Goal: Information Seeking & Learning: Learn about a topic

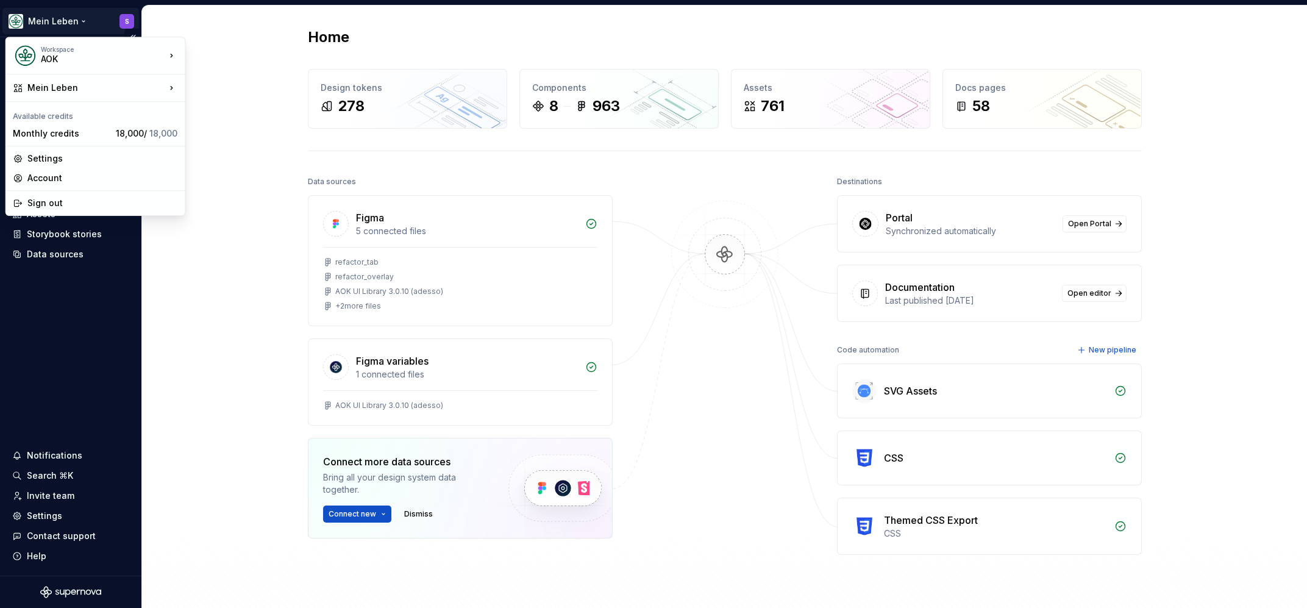
click at [58, 16] on html "Mein Leben S Home Documentation Analytics Code automation Design system data De…" at bounding box center [653, 304] width 1307 height 608
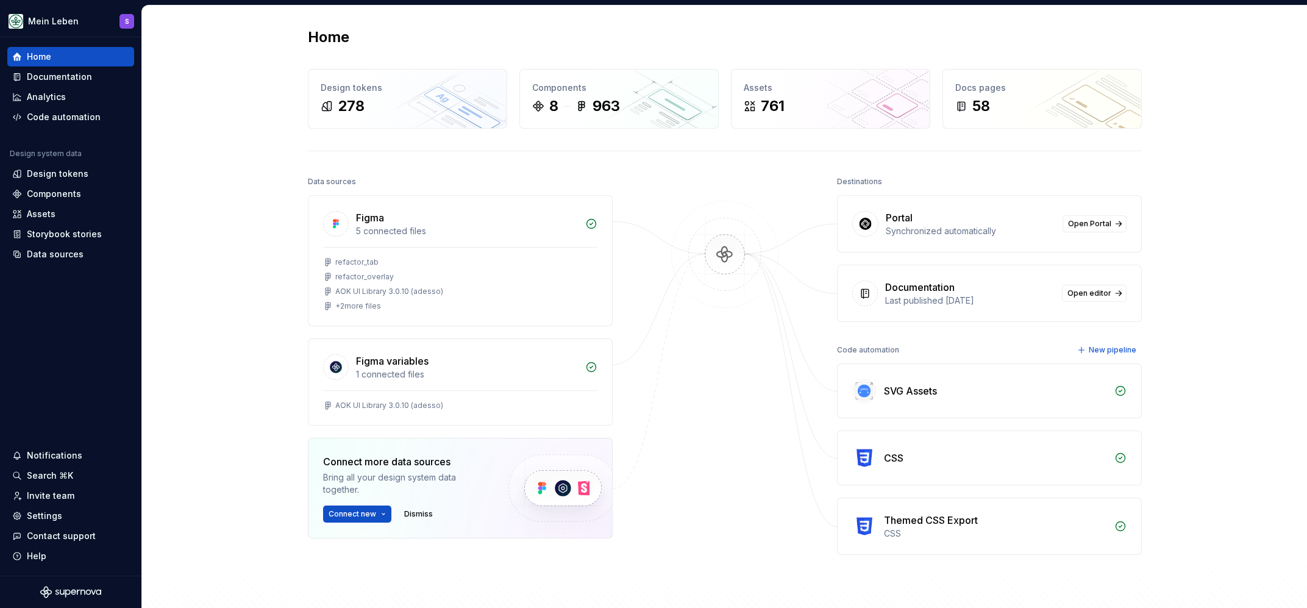
click at [115, 374] on html "Mein Leben S Home Documentation Analytics Code automation Design system data De…" at bounding box center [653, 304] width 1307 height 608
click at [40, 56] on div "Home" at bounding box center [39, 57] width 24 height 12
click at [65, 75] on div "Documentation" at bounding box center [59, 77] width 65 height 12
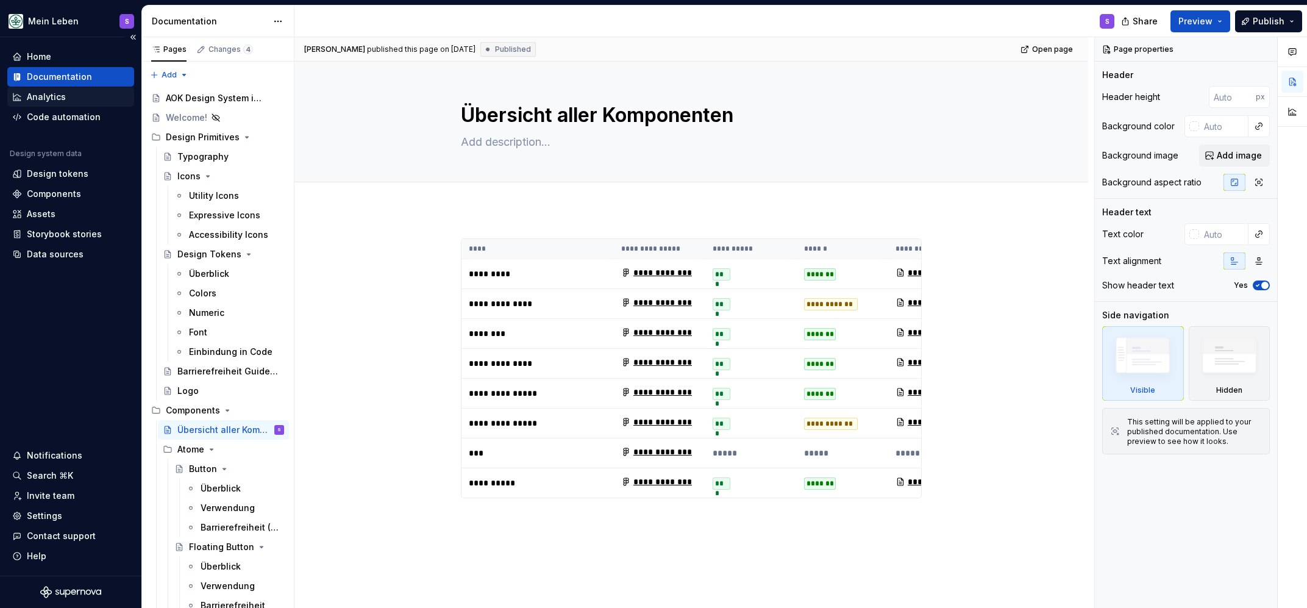
click at [54, 100] on div "Analytics" at bounding box center [46, 97] width 39 height 12
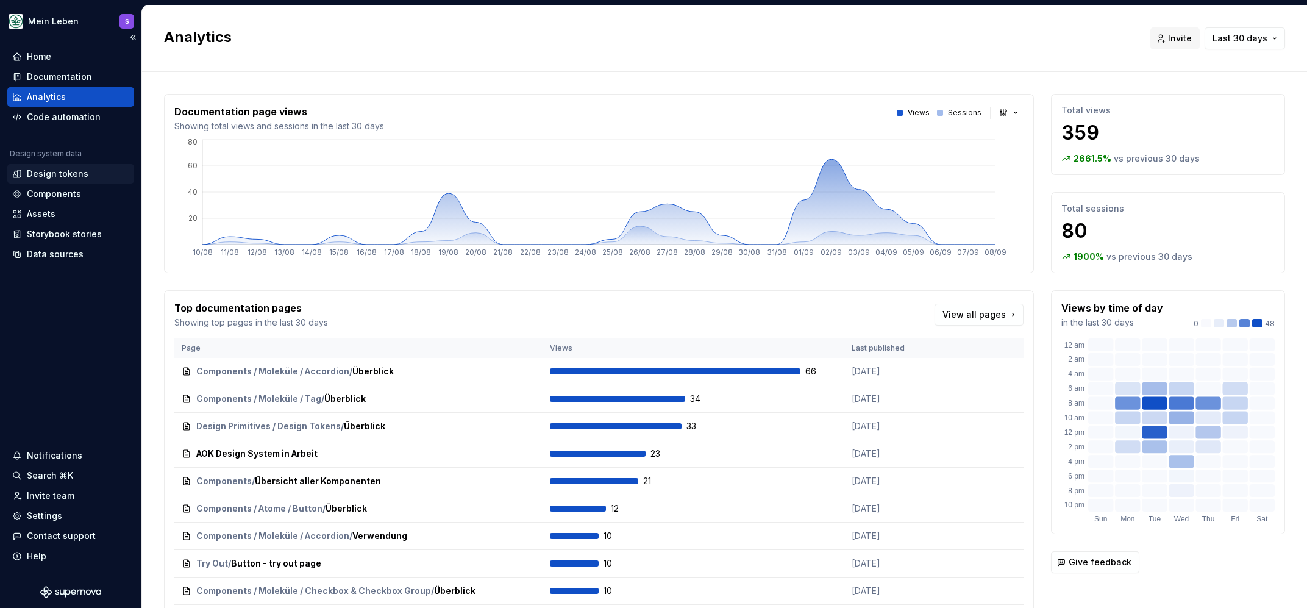
click at [41, 171] on div "Design tokens" at bounding box center [58, 174] width 62 height 12
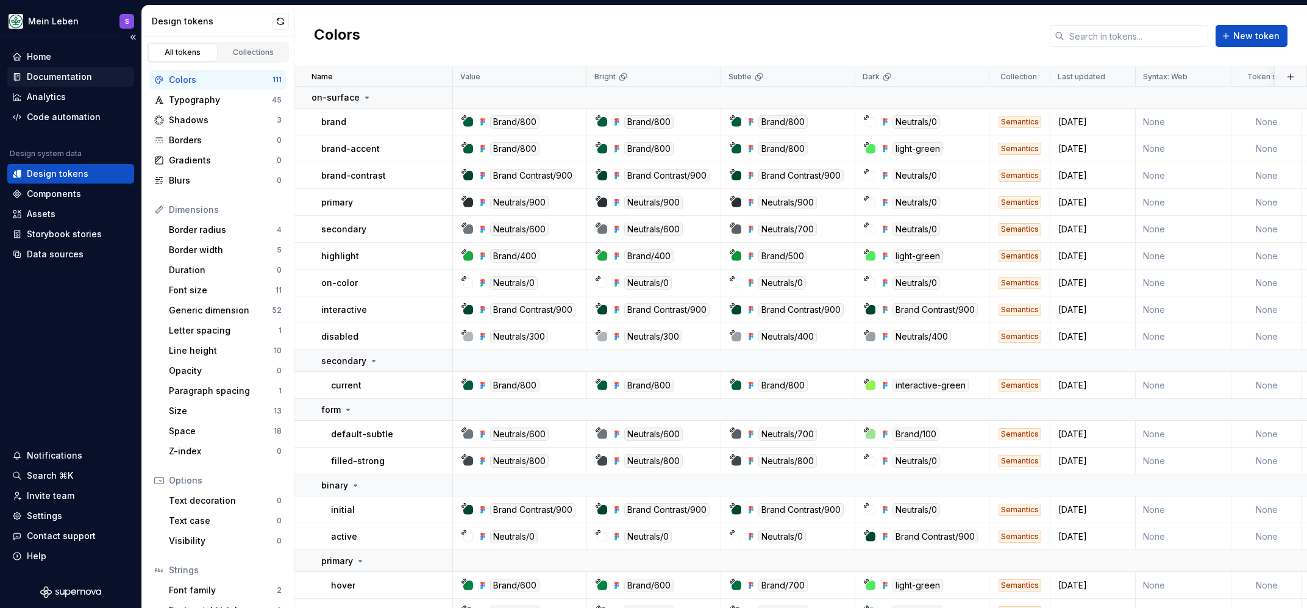
click at [41, 75] on div "Documentation" at bounding box center [59, 77] width 65 height 12
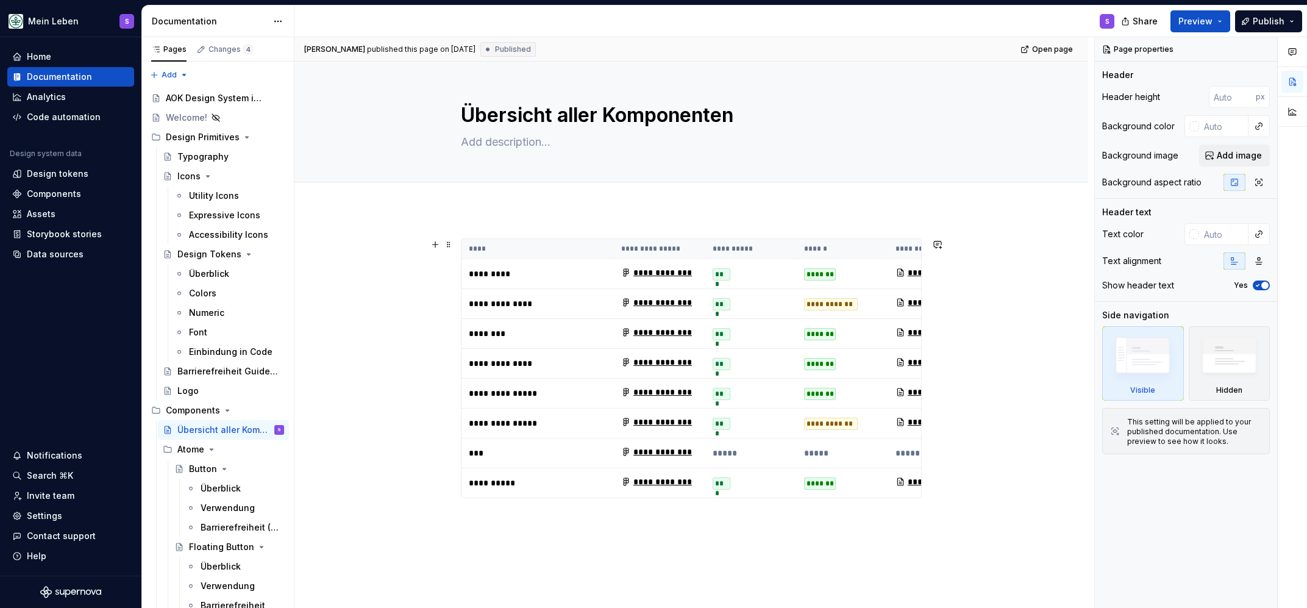
click at [344, 273] on div "**********" at bounding box center [690, 477] width 793 height 537
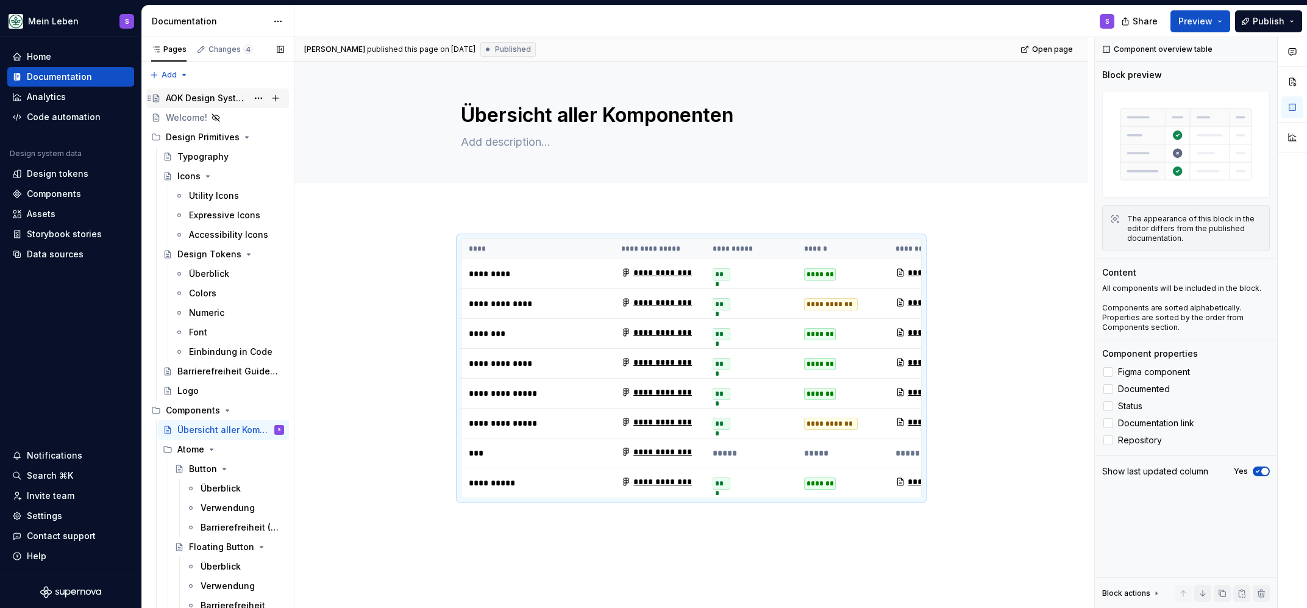
click at [226, 97] on div "AOK Design System in Arbeit" at bounding box center [207, 98] width 82 height 12
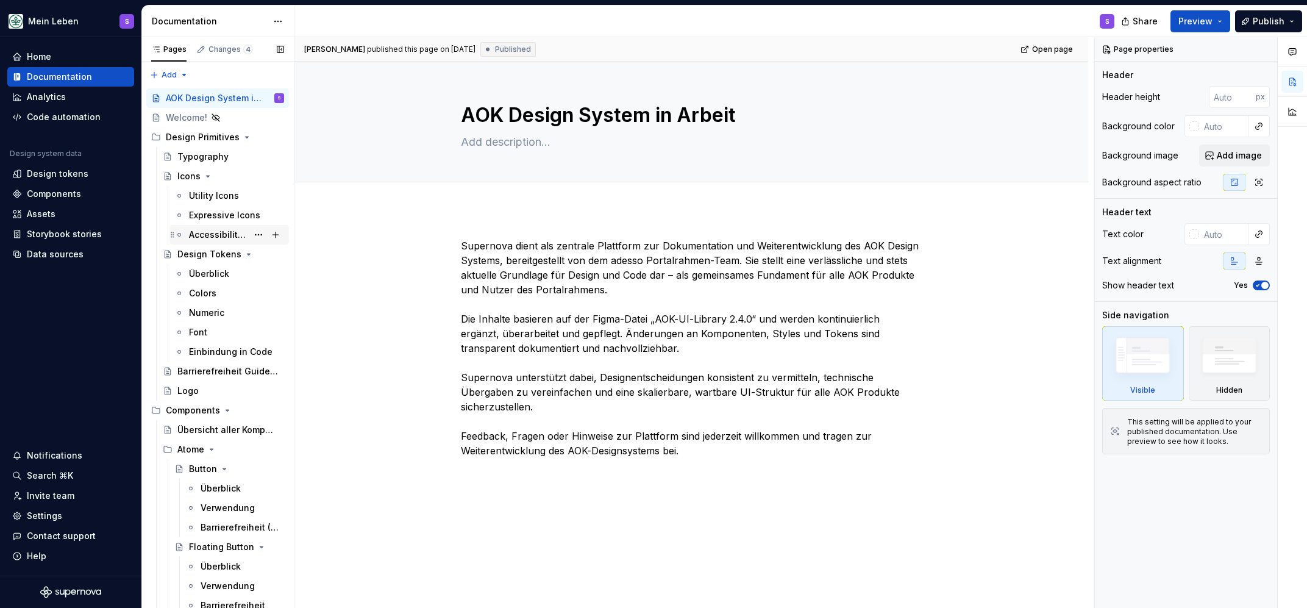
click at [186, 118] on div "Welcome!" at bounding box center [186, 118] width 41 height 12
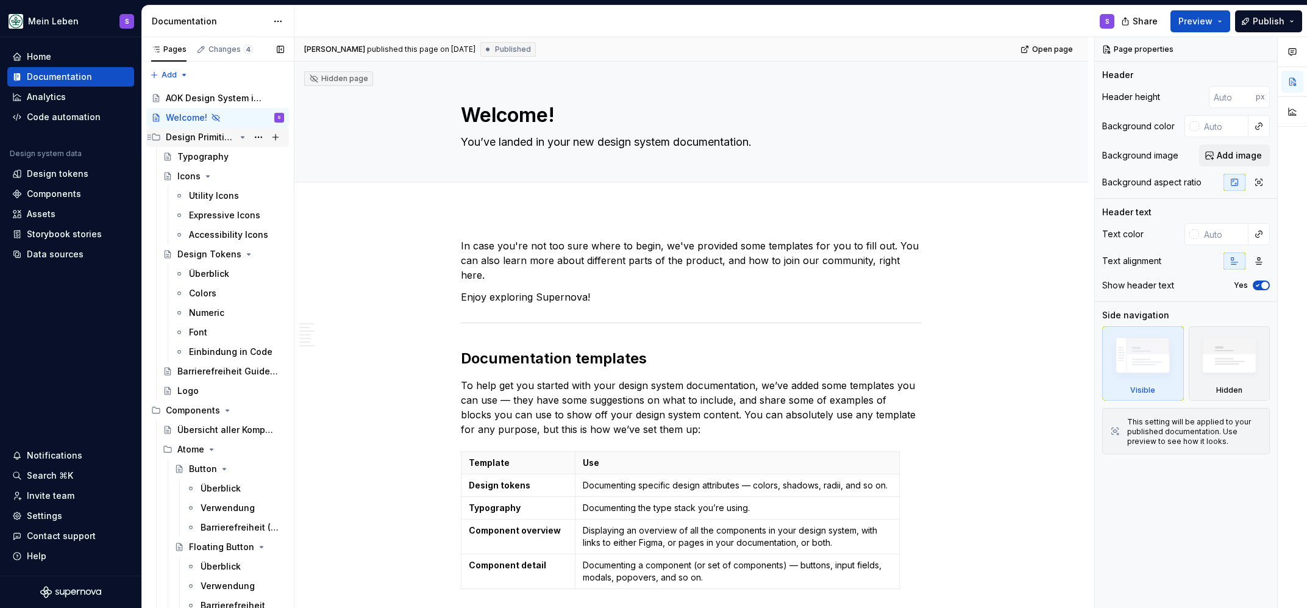
click at [244, 136] on icon "Page tree" at bounding box center [243, 137] width 10 height 10
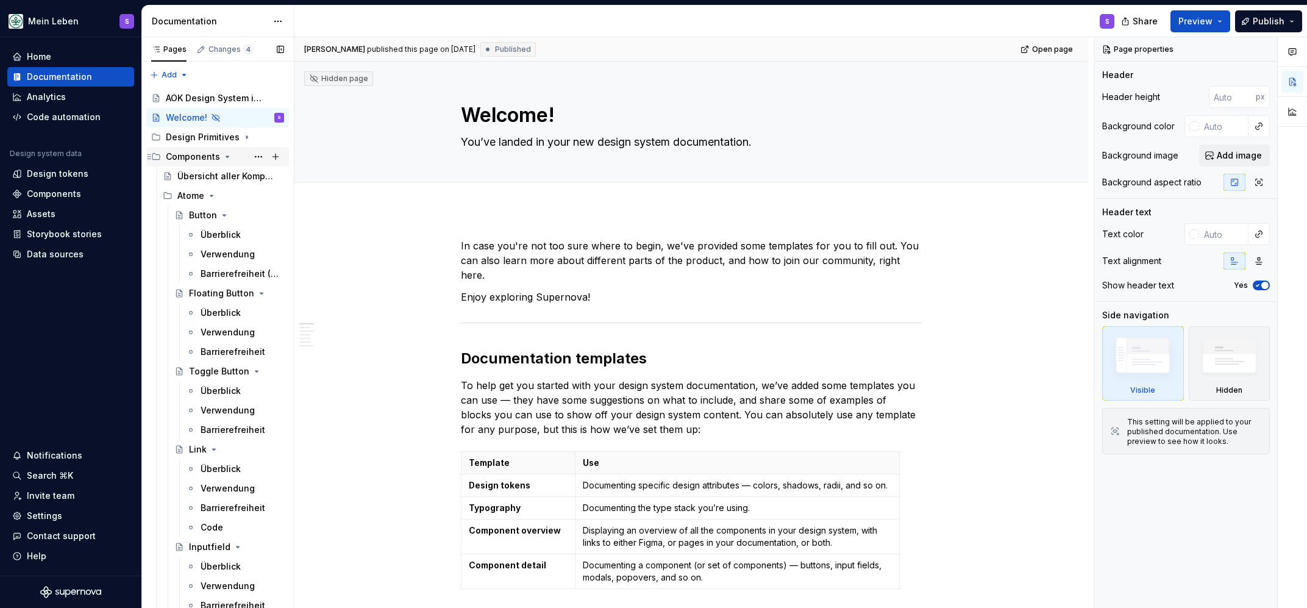
click at [222, 156] on icon "Page tree" at bounding box center [227, 157] width 10 height 10
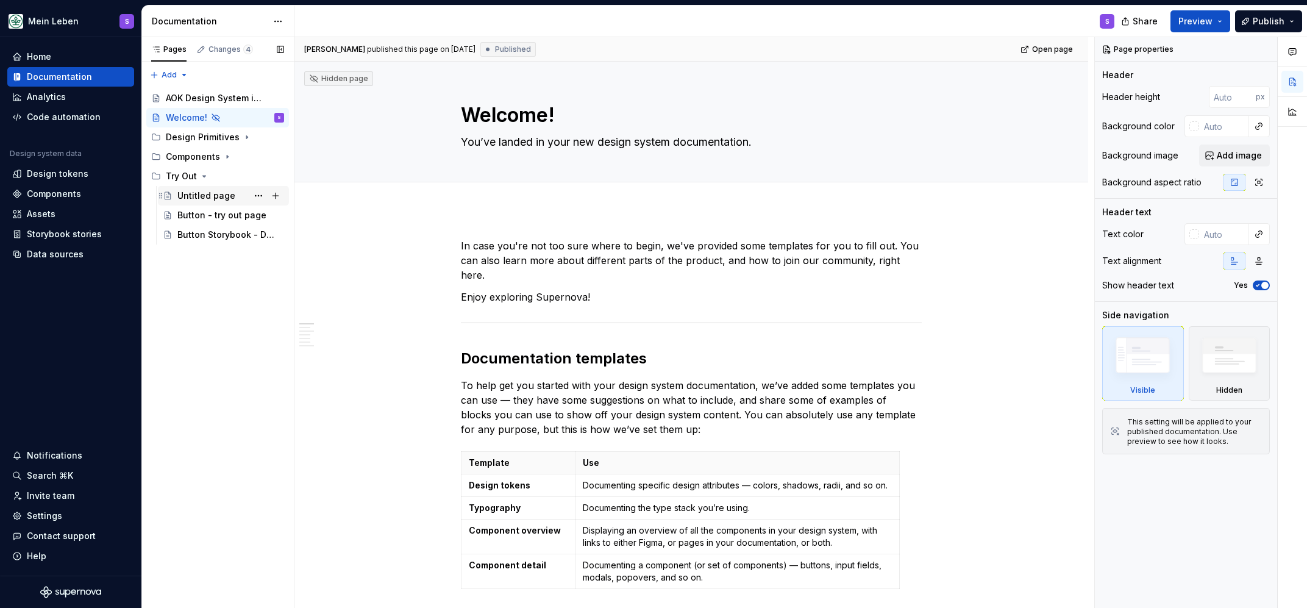
click at [205, 199] on div "Untitled page" at bounding box center [206, 196] width 58 height 12
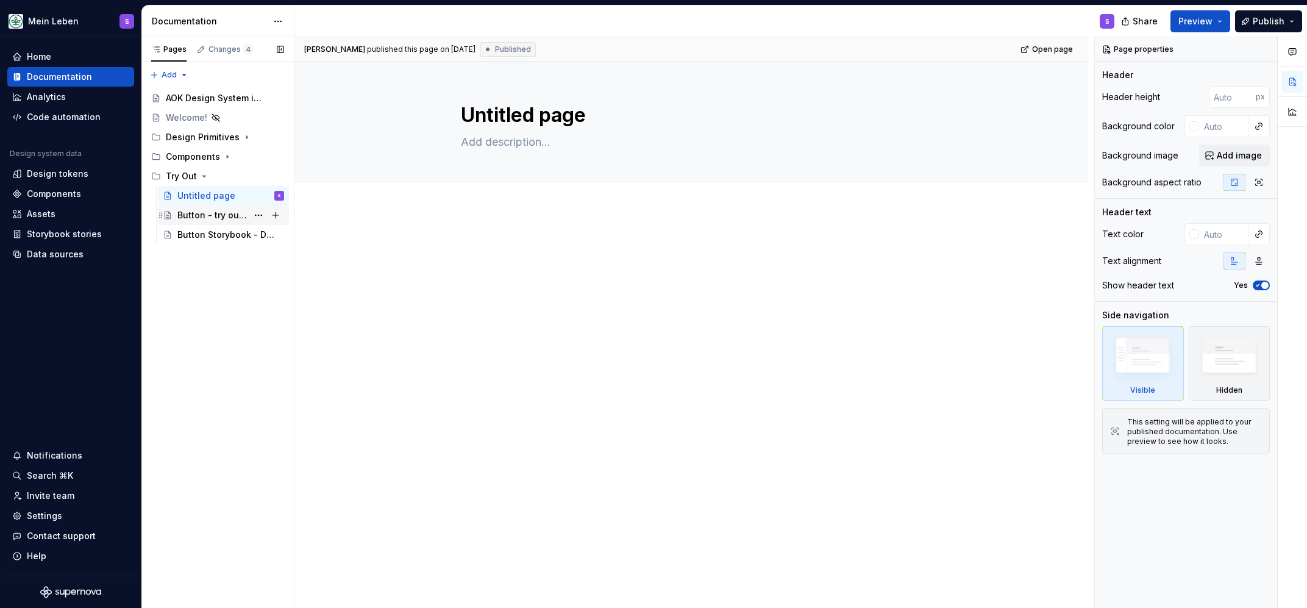
click at [204, 218] on div "Button - try out page" at bounding box center [212, 215] width 70 height 12
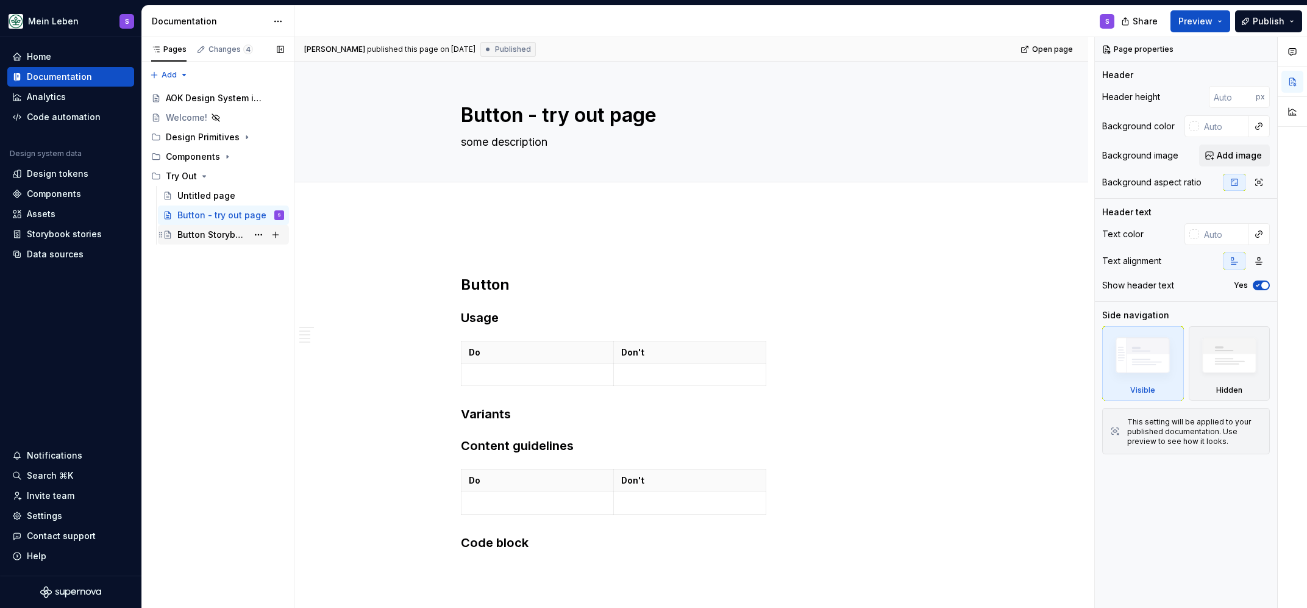
click at [208, 236] on div "Button Storybook - Durchstich!" at bounding box center [212, 235] width 70 height 12
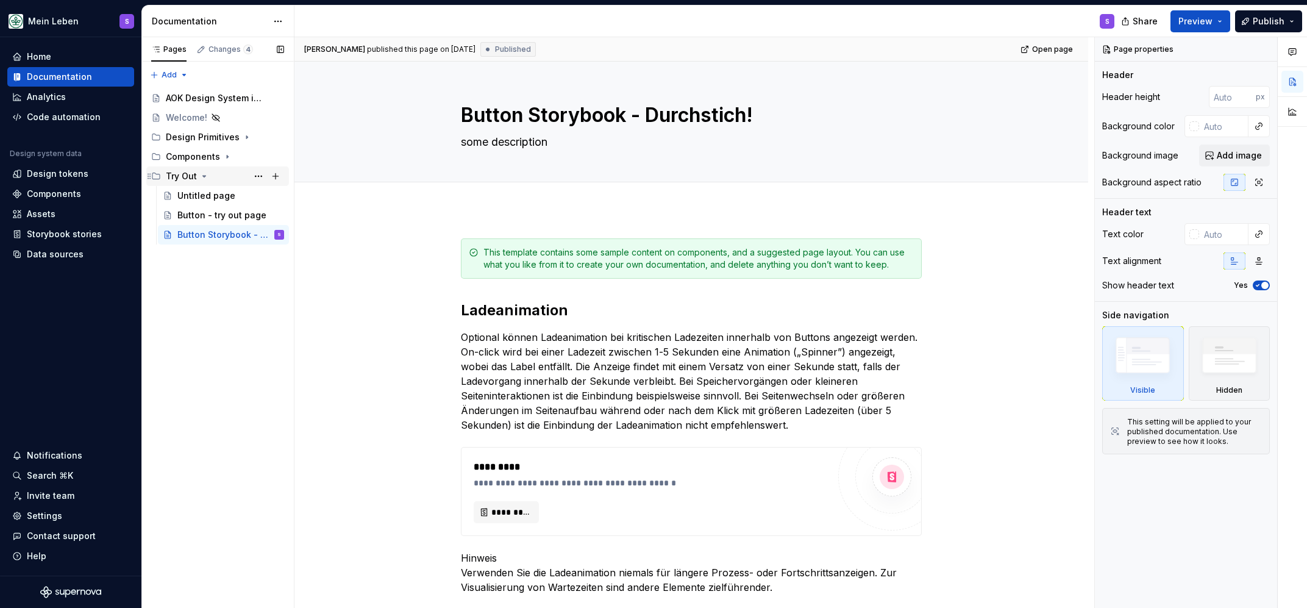
click at [204, 174] on icon "Page tree" at bounding box center [204, 176] width 10 height 10
click at [226, 158] on icon "Page tree" at bounding box center [227, 157] width 10 height 10
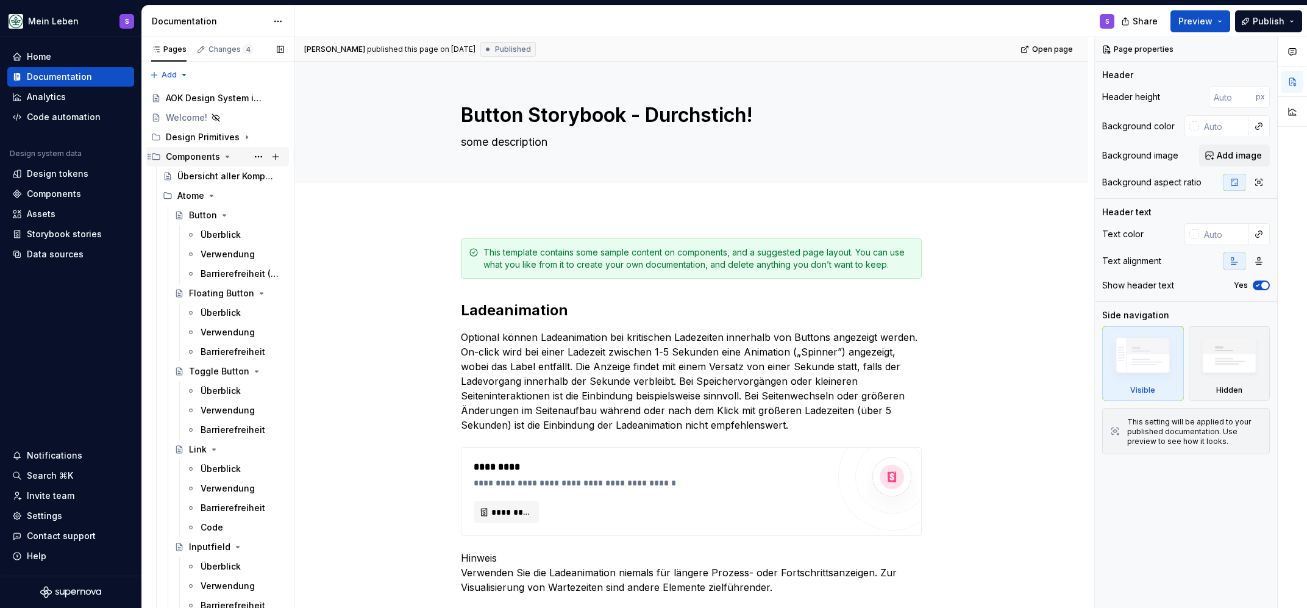
click at [227, 157] on icon "Page tree" at bounding box center [227, 157] width 10 height 10
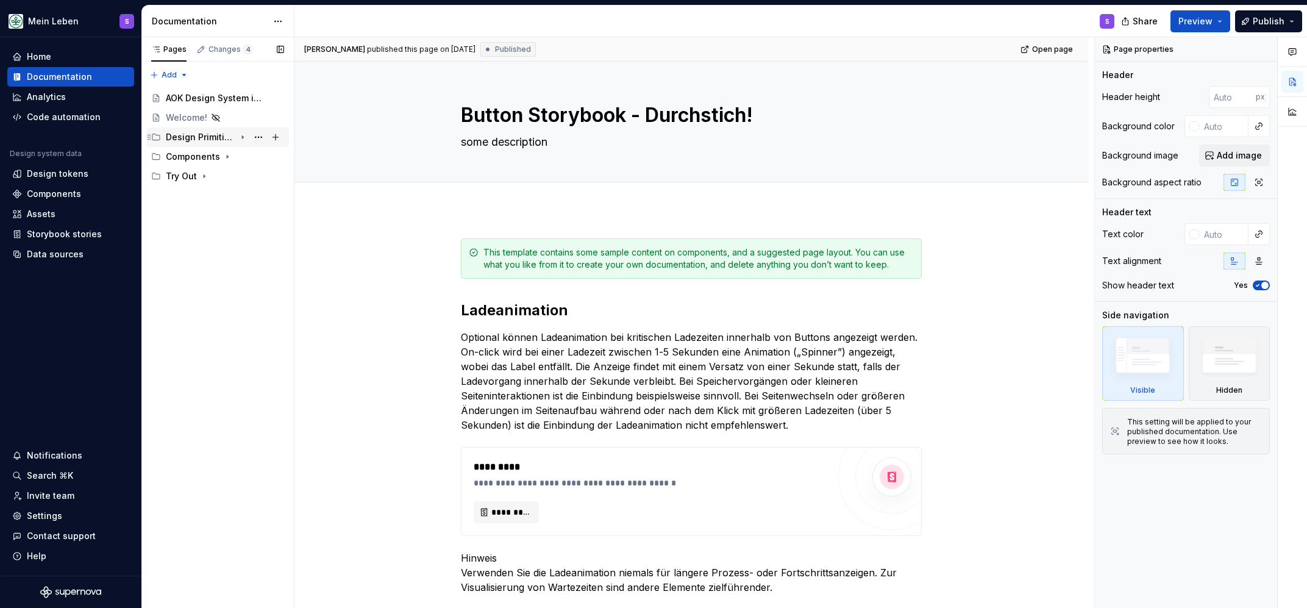
click at [243, 137] on icon "Page tree" at bounding box center [242, 137] width 1 height 3
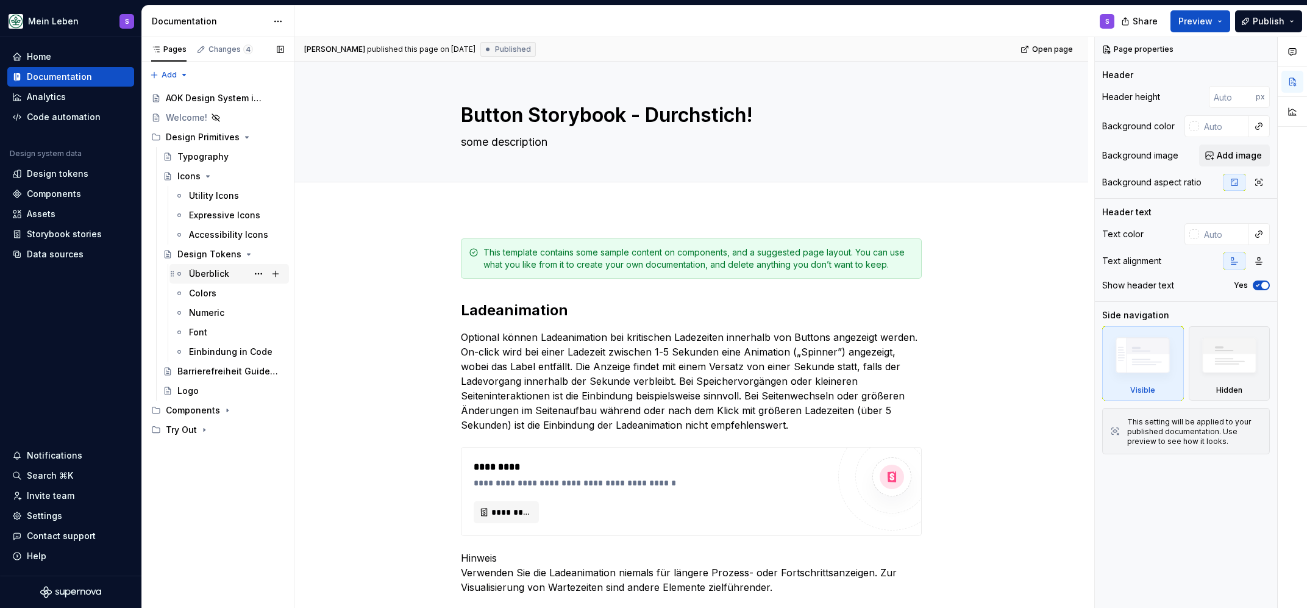
click at [215, 268] on div "Überblick" at bounding box center [236, 273] width 95 height 17
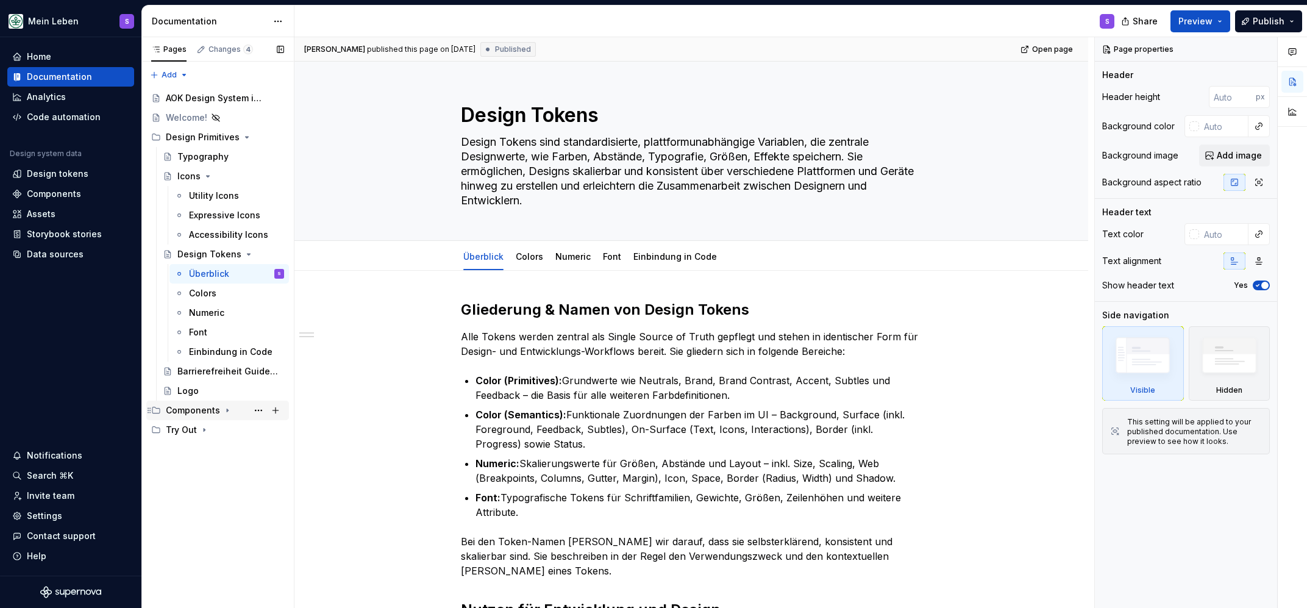
click at [227, 409] on icon "Page tree" at bounding box center [227, 410] width 1 height 3
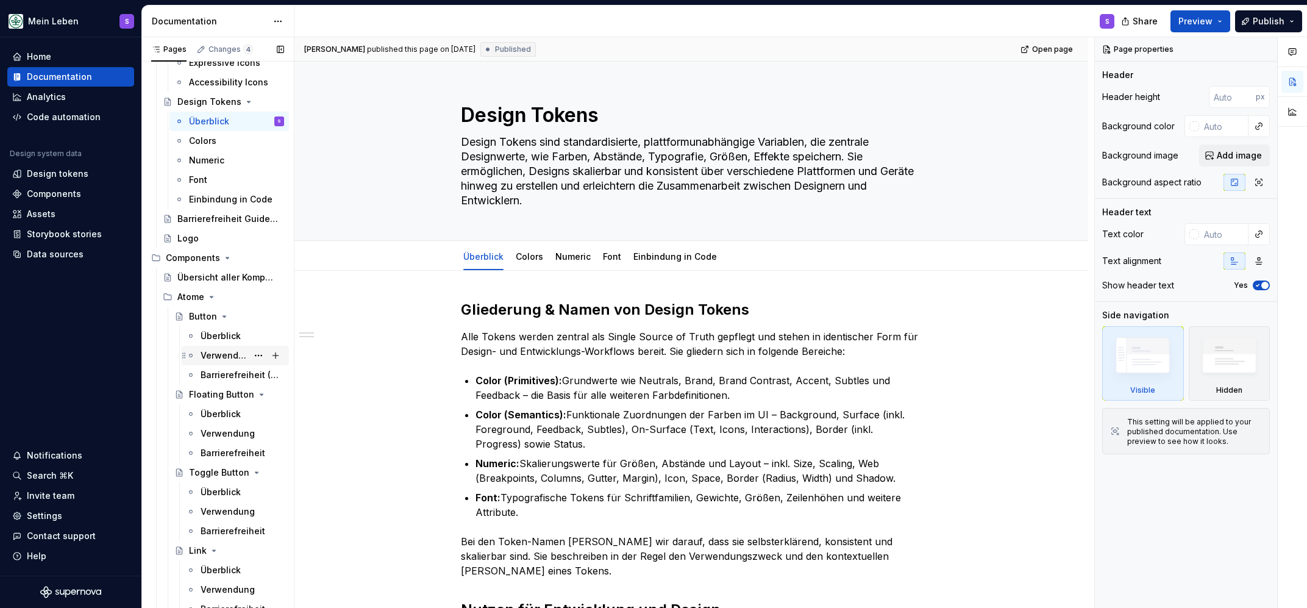
scroll to position [159, 0]
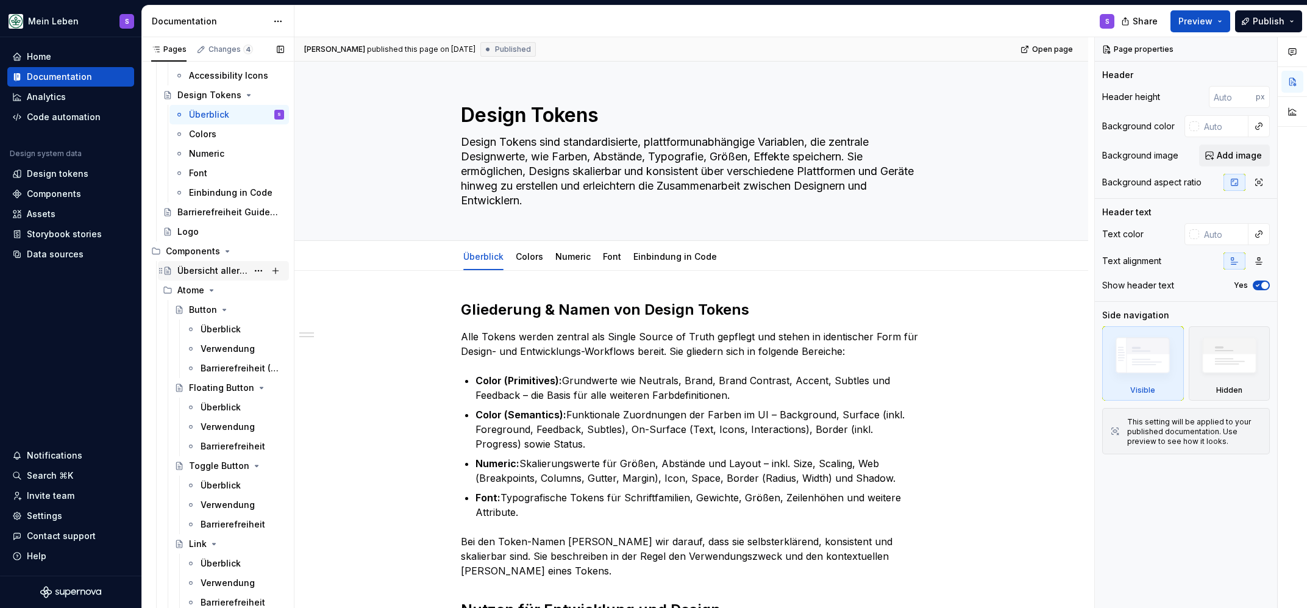
click at [210, 275] on div "Übersicht aller Komponenten" at bounding box center [212, 270] width 70 height 12
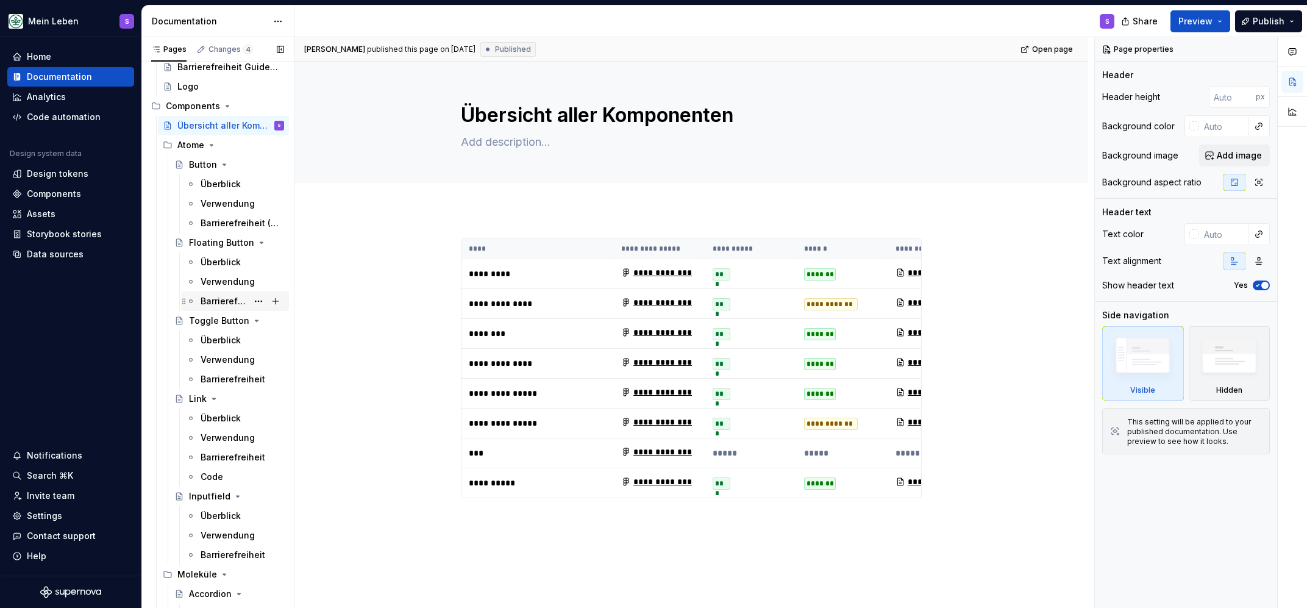
scroll to position [318, 0]
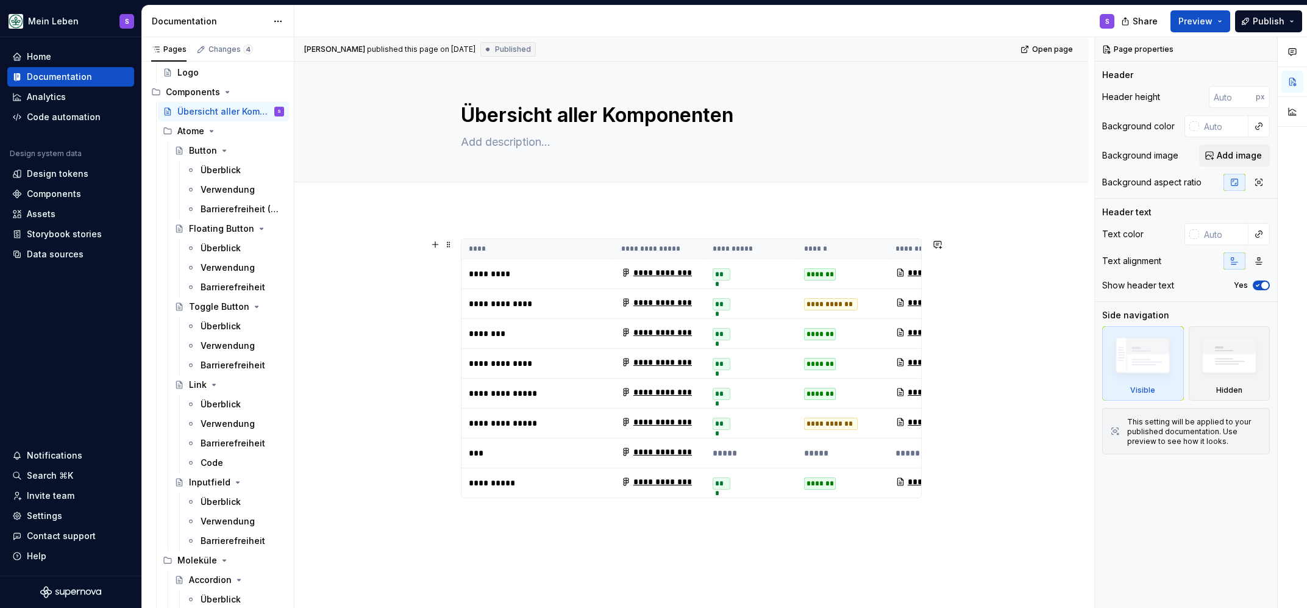
click at [946, 313] on div "**********" at bounding box center [690, 477] width 793 height 537
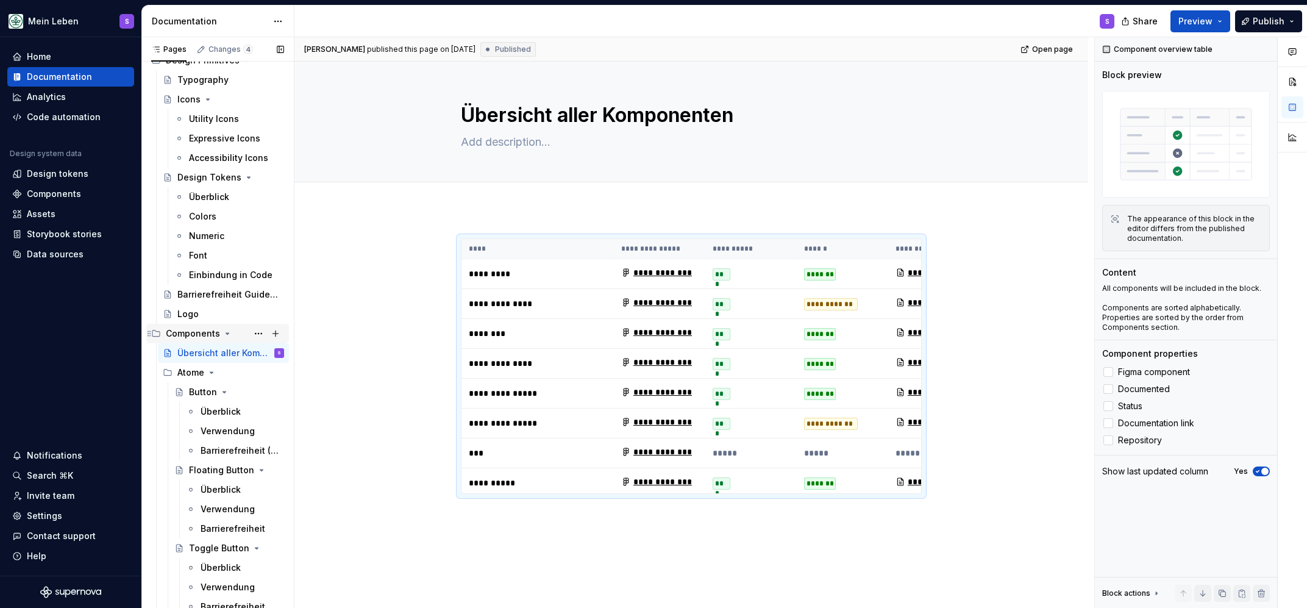
scroll to position [0, 0]
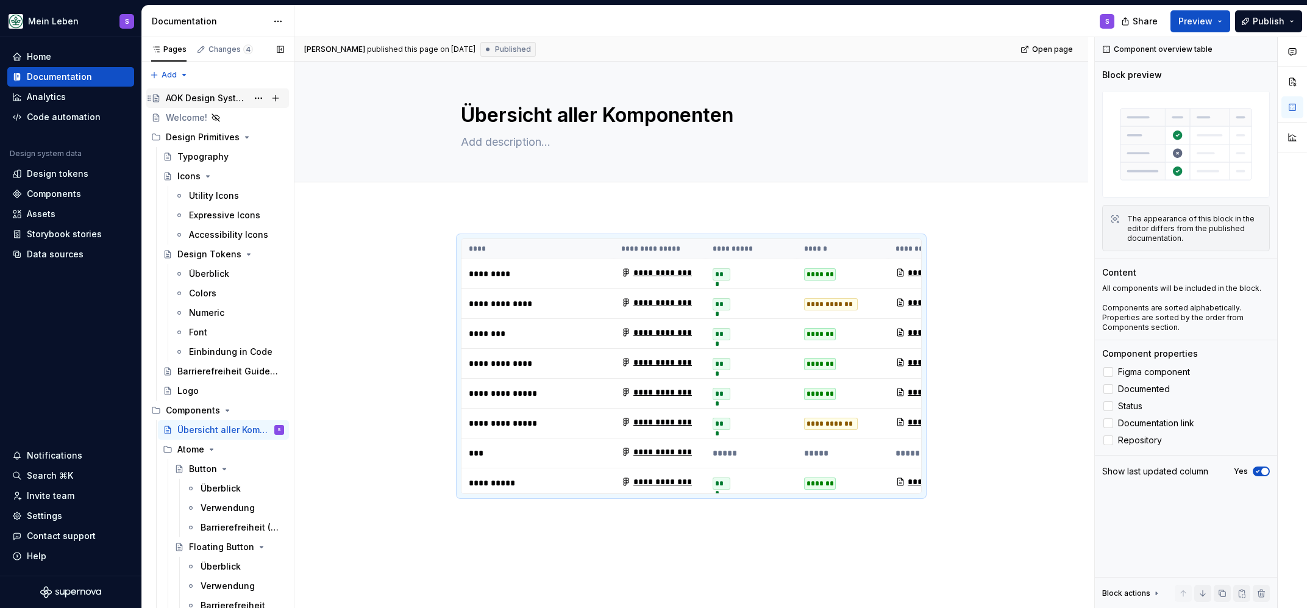
click at [234, 95] on div "AOK Design System in Arbeit" at bounding box center [207, 98] width 82 height 12
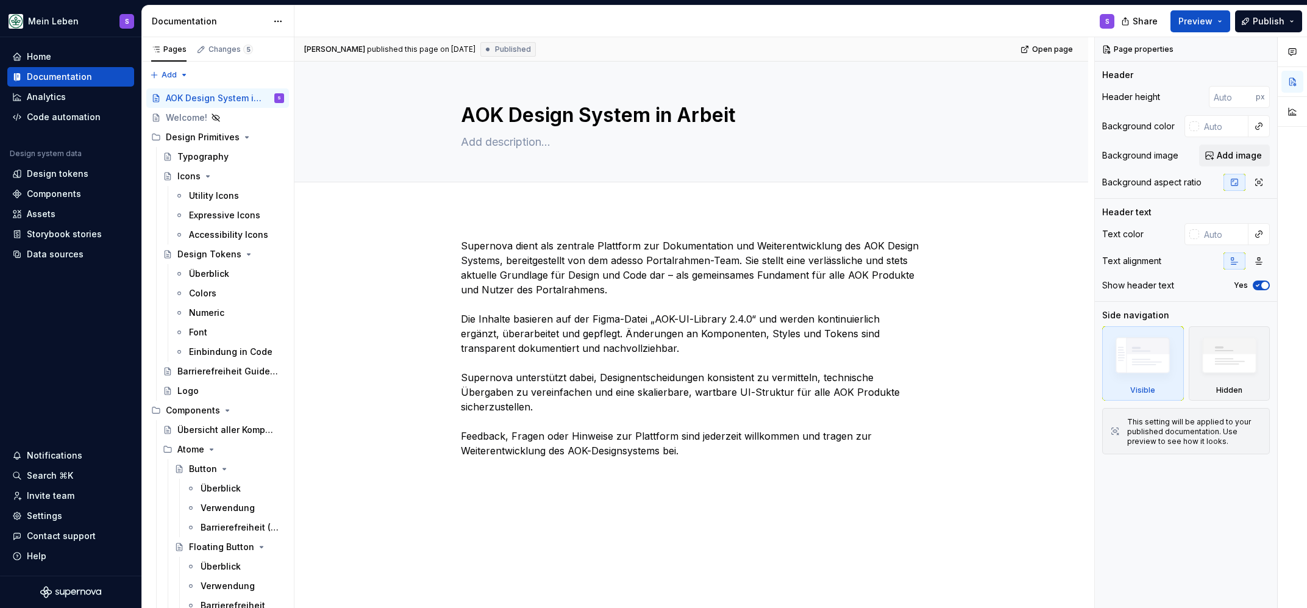
type textarea "*"
